Goal: Information Seeking & Learning: Learn about a topic

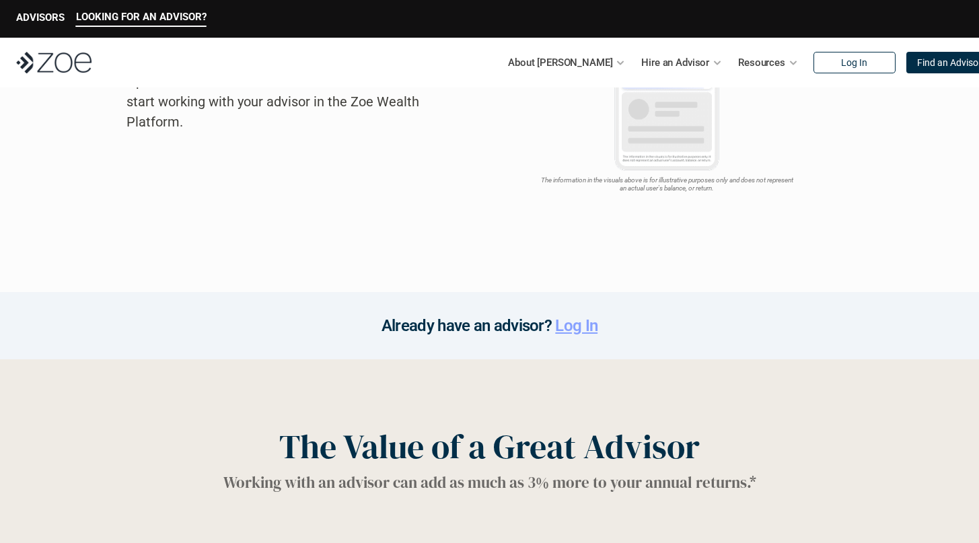
scroll to position [1418, 0]
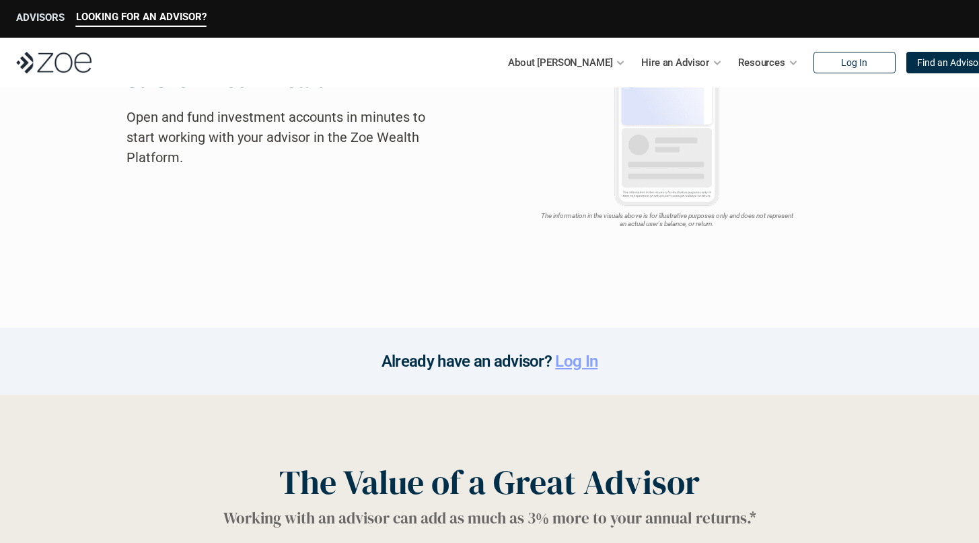
click at [39, 20] on p "ADVISORS" at bounding box center [40, 17] width 48 height 12
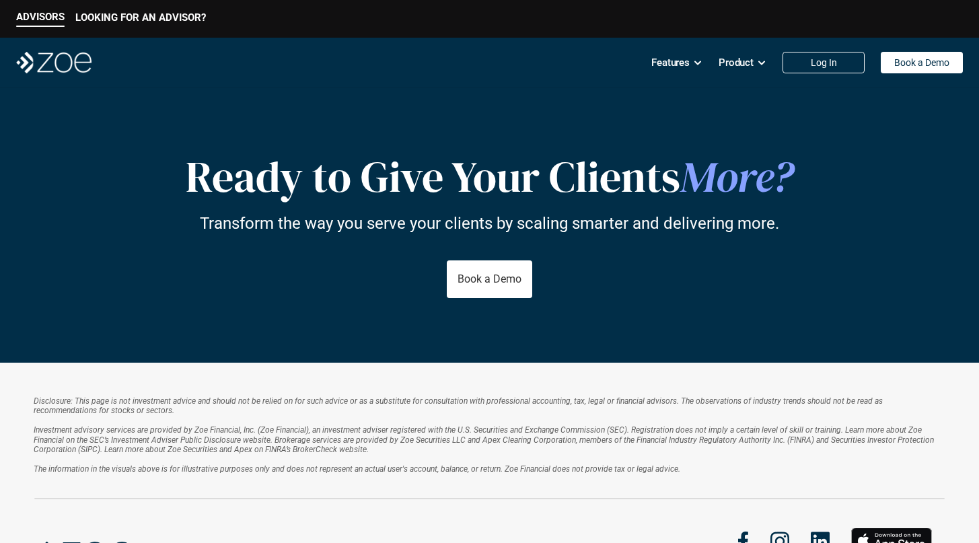
scroll to position [2194, 0]
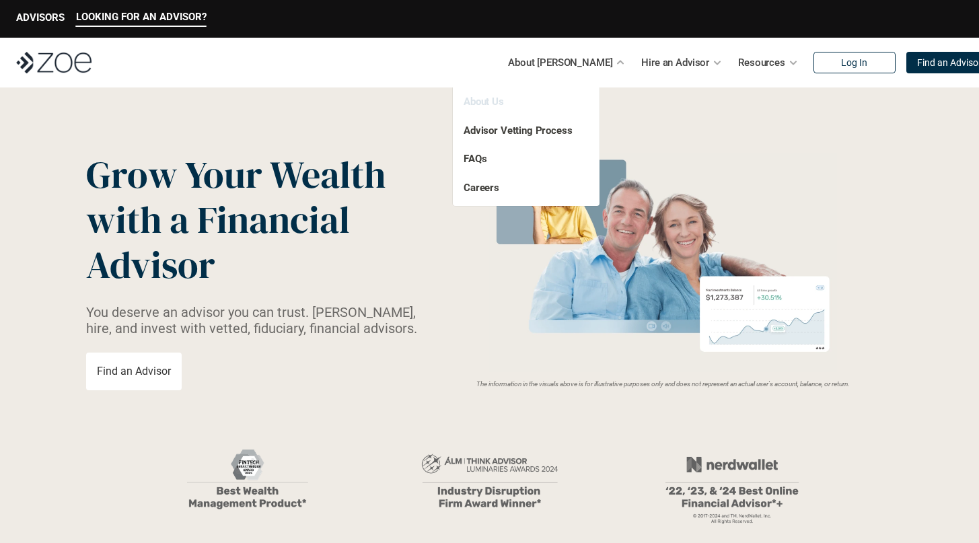
click at [480, 100] on link "About Us" at bounding box center [484, 102] width 40 height 12
